Goal: Information Seeking & Learning: Learn about a topic

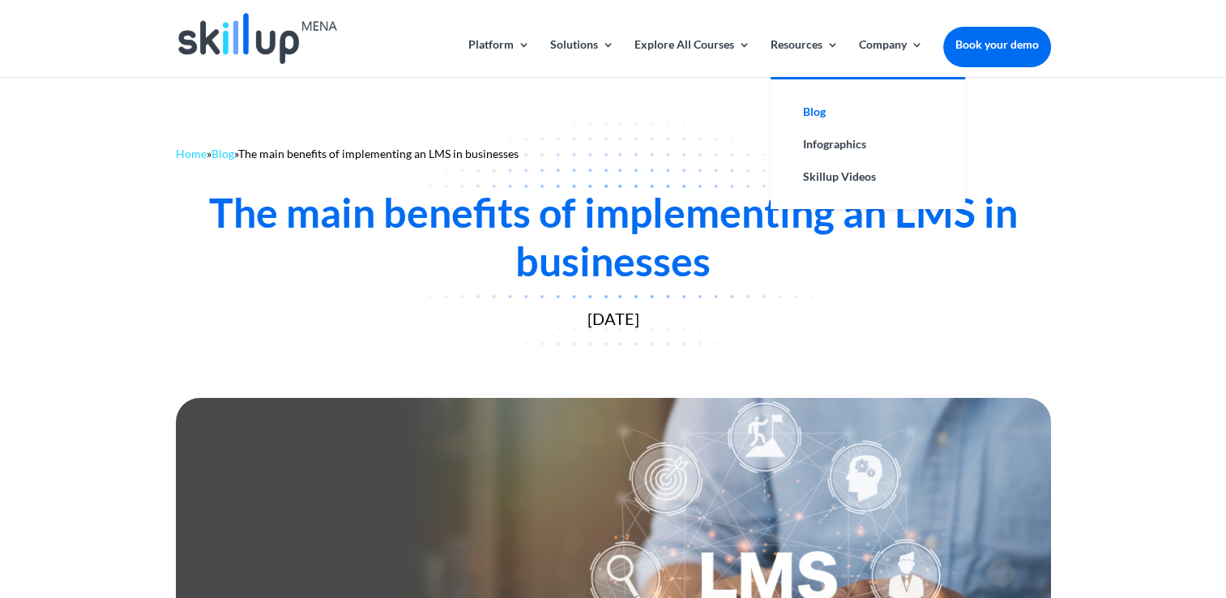
click at [813, 109] on link "Blog" at bounding box center [868, 112] width 162 height 32
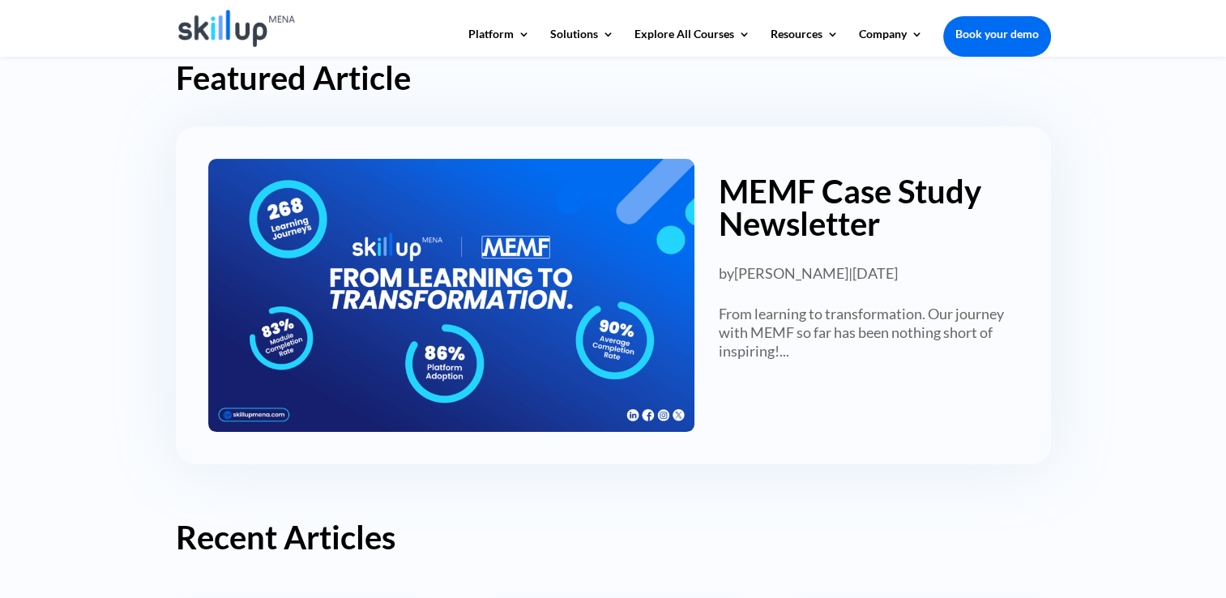
scroll to position [162, 0]
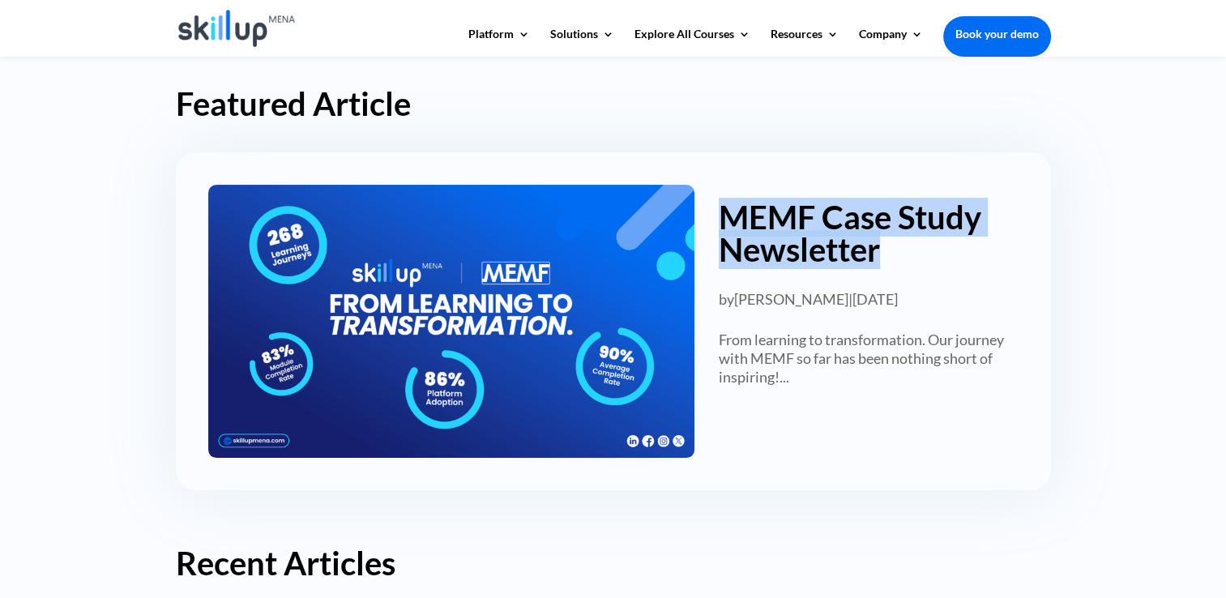
drag, startPoint x: 711, startPoint y: 199, endPoint x: 930, endPoint y: 257, distance: 227.0
click at [930, 257] on h2 "MEMF Case Study Newsletter" at bounding box center [856, 229] width 324 height 89
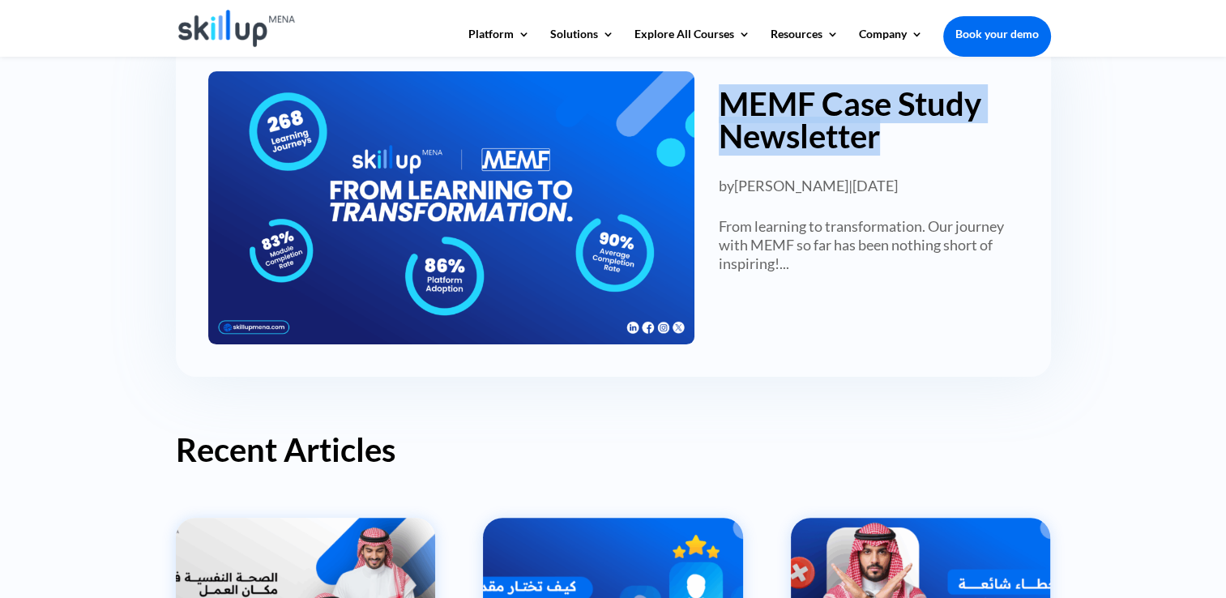
scroll to position [324, 0]
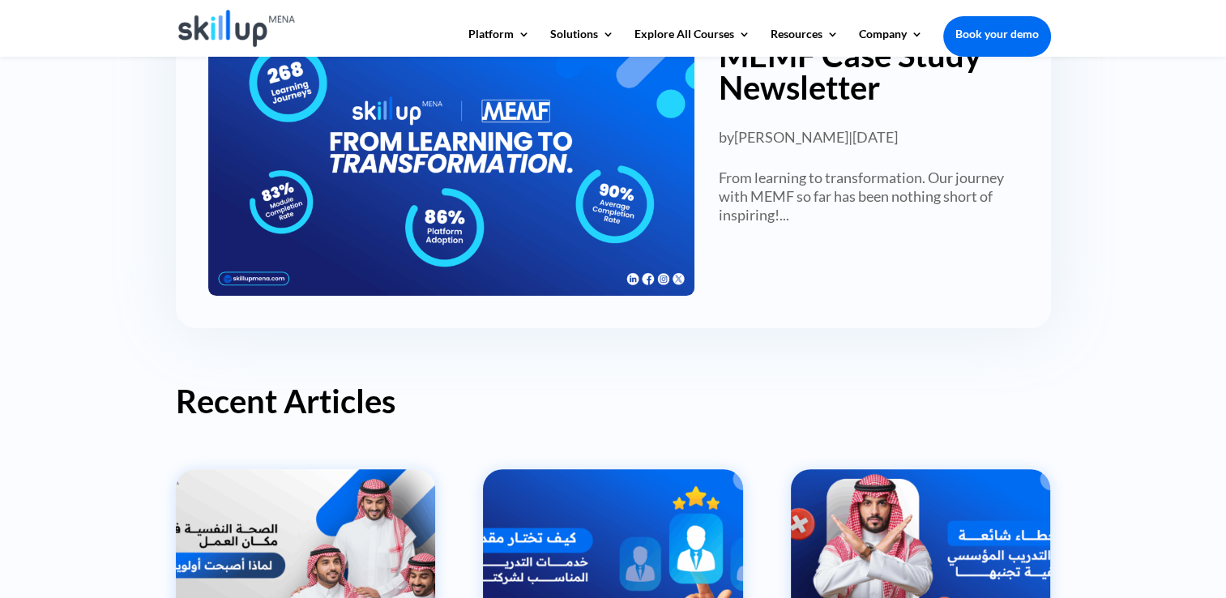
click at [786, 287] on article "MEMF Case Study Newsletter by [PERSON_NAME] | [DATE] From learning to transform…" at bounding box center [613, 159] width 875 height 338
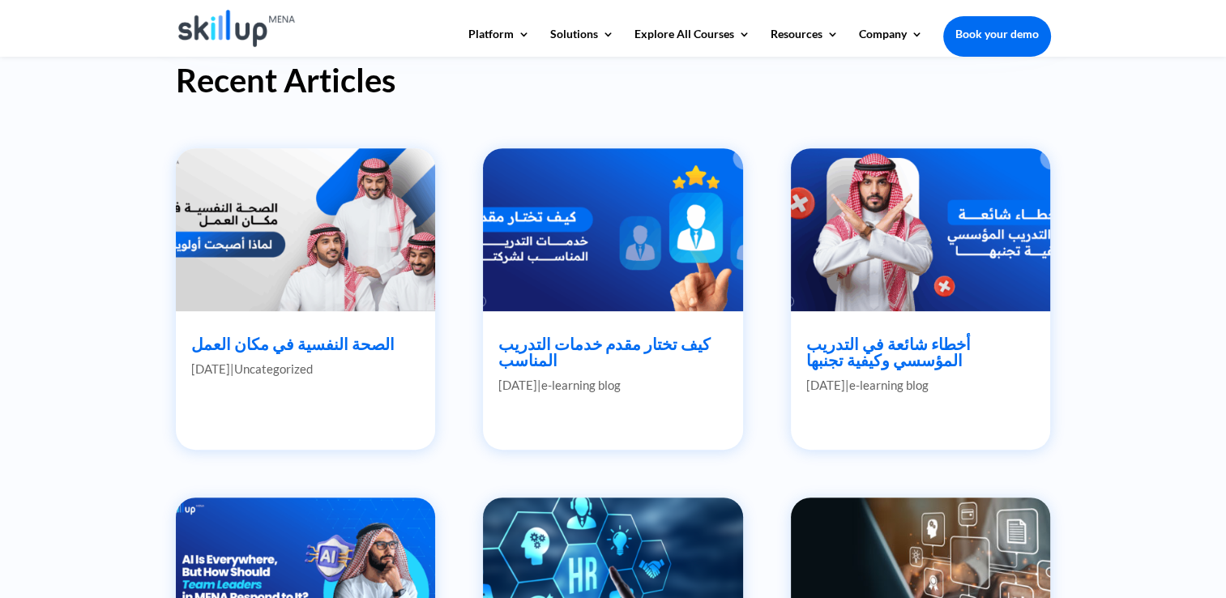
scroll to position [648, 0]
